Goal: Task Accomplishment & Management: Manage account settings

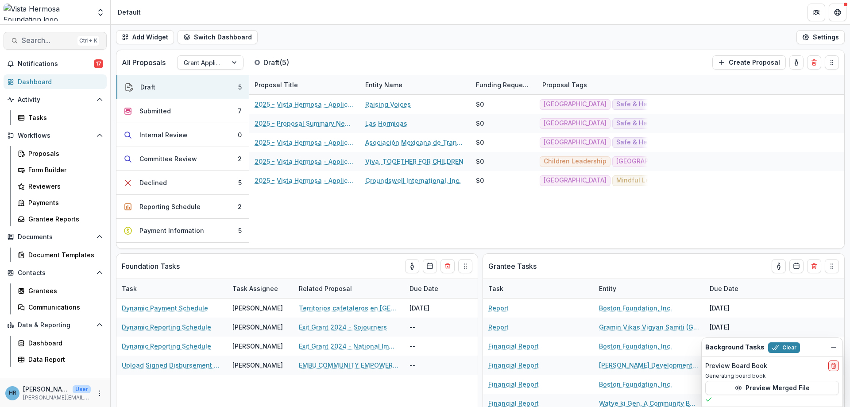
click at [64, 45] on button "Search... Ctrl + K" at bounding box center [55, 41] width 103 height 18
type input "********"
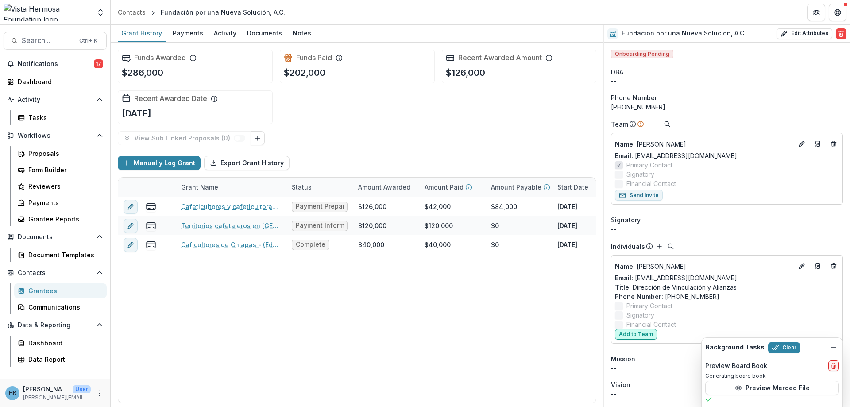
click at [644, 336] on button "Add to Team" at bounding box center [636, 334] width 42 height 11
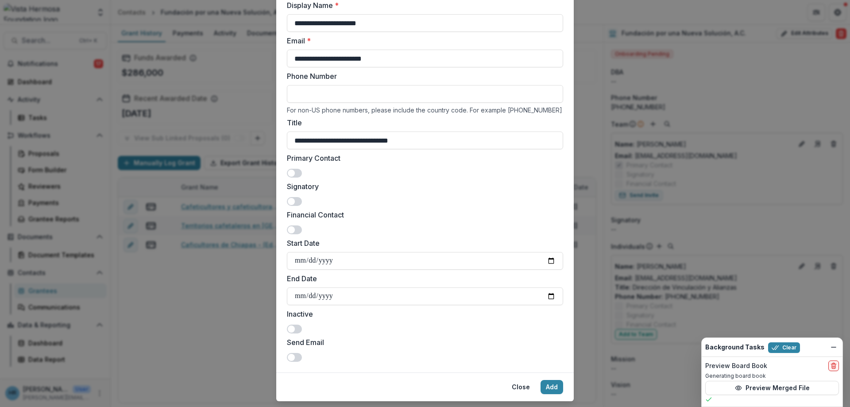
scroll to position [88, 0]
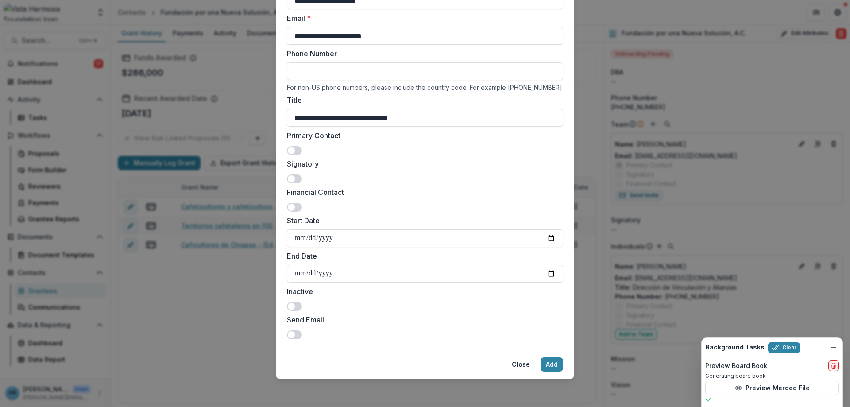
click at [293, 334] on span at bounding box center [291, 334] width 7 height 7
click at [548, 364] on button "Add" at bounding box center [551, 364] width 23 height 14
